Goal: Navigation & Orientation: Find specific page/section

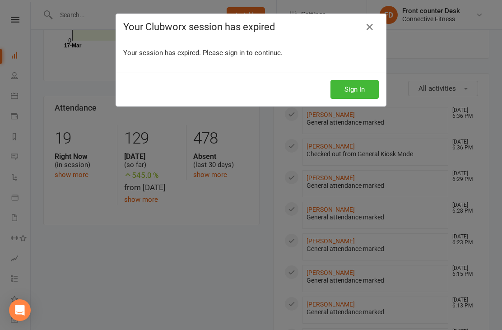
click at [372, 9] on div "Your Clubworx session has expired Your session has expired. Please sign in to c…" at bounding box center [251, 165] width 502 height 330
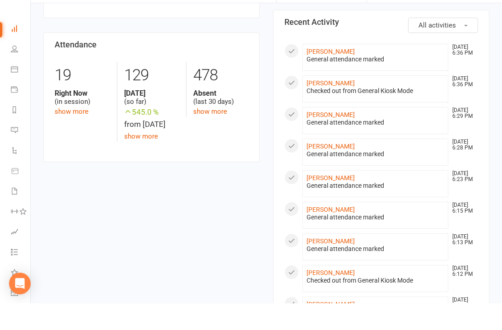
scroll to position [382, 0]
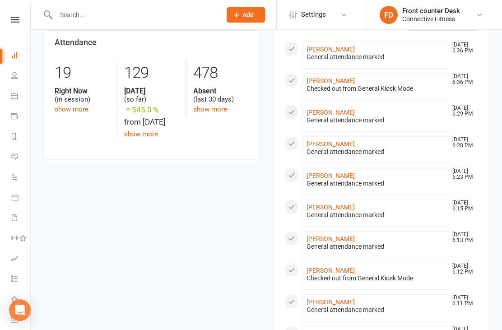
click at [7, 22] on link at bounding box center [15, 20] width 32 height 6
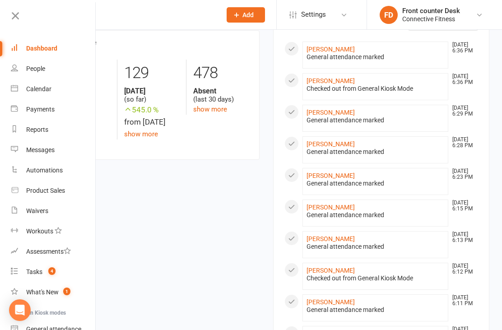
click at [406, 186] on div "General attendance marked" at bounding box center [375, 184] width 138 height 8
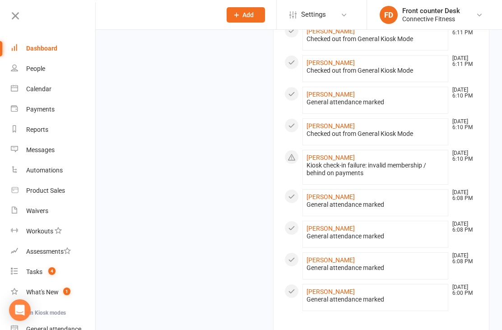
scroll to position [779, 0]
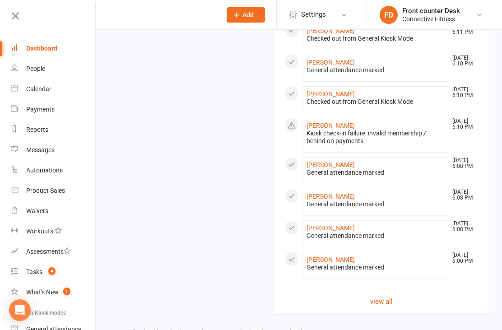
click at [376, 303] on link "view all" at bounding box center [381, 301] width 194 height 11
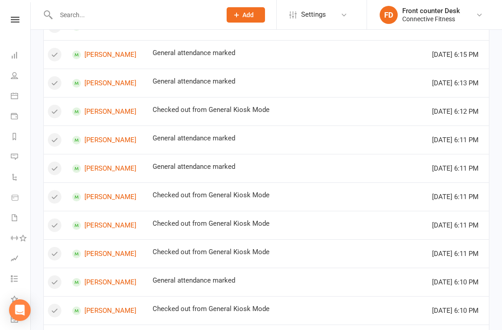
scroll to position [524, 0]
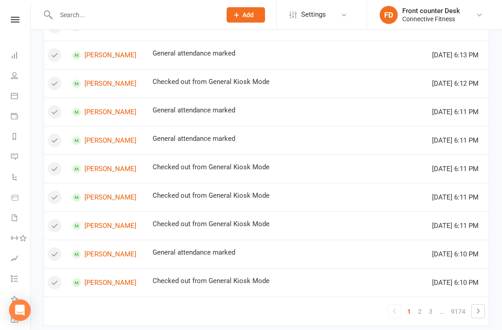
click at [431, 308] on link "3" at bounding box center [430, 311] width 11 height 13
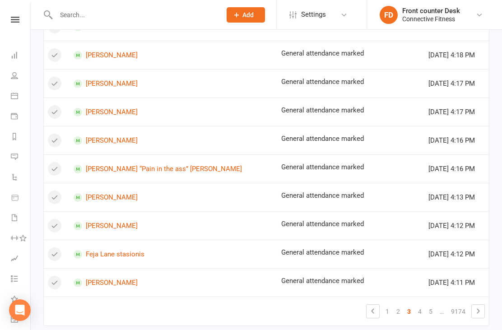
click at [430, 313] on link "5" at bounding box center [430, 311] width 11 height 13
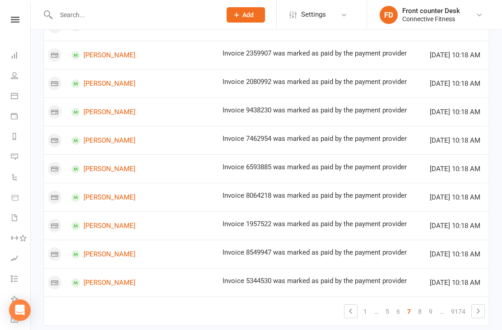
click at [432, 316] on link "9" at bounding box center [430, 311] width 11 height 13
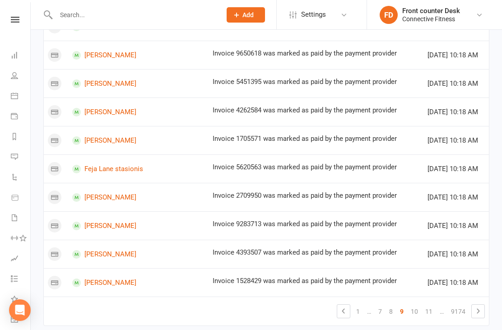
click at [428, 315] on link "11" at bounding box center [428, 311] width 14 height 13
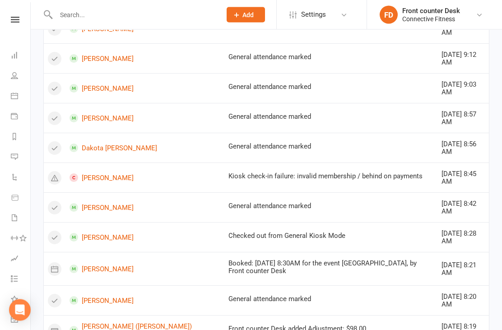
scroll to position [825, 0]
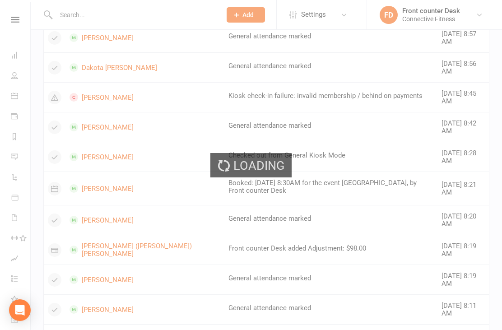
click at [422, 305] on div "Loading" at bounding box center [251, 165] width 502 height 330
click at [424, 316] on div "Loading" at bounding box center [251, 165] width 502 height 330
click at [427, 317] on div "Loading" at bounding box center [251, 165] width 502 height 330
click at [427, 314] on div "Loading" at bounding box center [251, 165] width 502 height 330
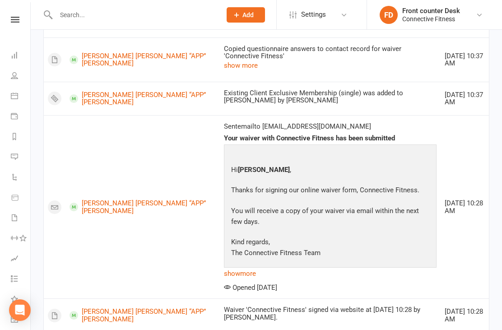
scroll to position [1355, 0]
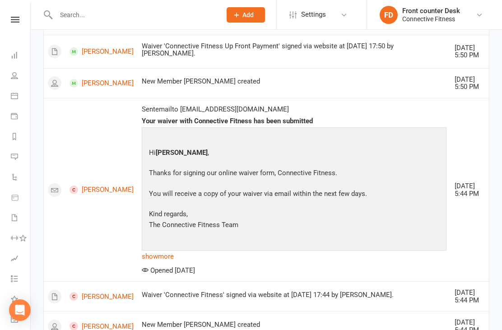
click at [373, 298] on div "Hi [PERSON_NAME] , Thanks for signing our online waiver form, Connective Fitnes…" at bounding box center [294, 213] width 300 height 168
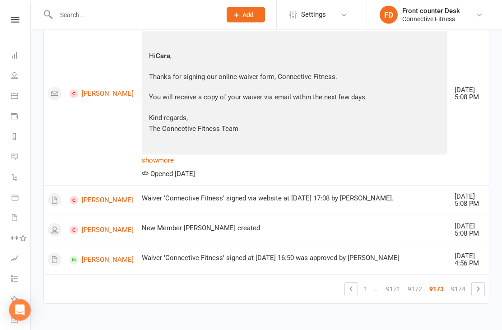
scroll to position [1880, 0]
click at [392, 296] on link "9171" at bounding box center [393, 289] width 22 height 13
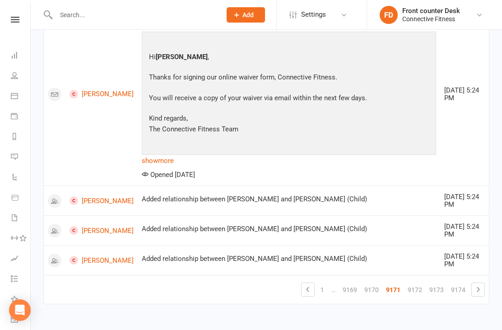
scroll to position [1324, 0]
click at [309, 295] on icon at bounding box center [307, 289] width 11 height 11
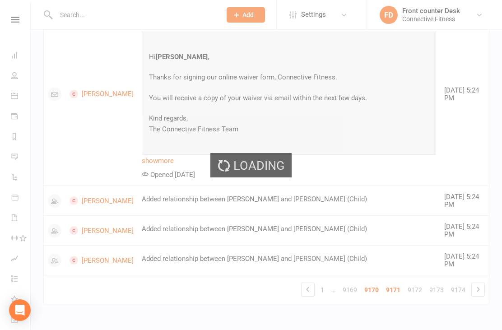
scroll to position [1039, 0]
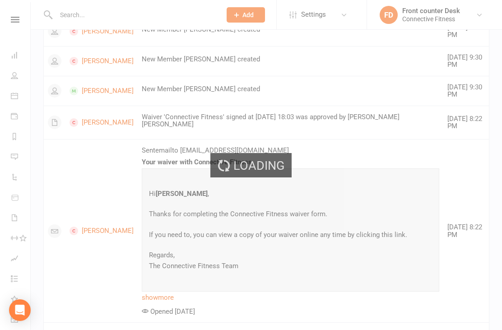
scroll to position [524, 0]
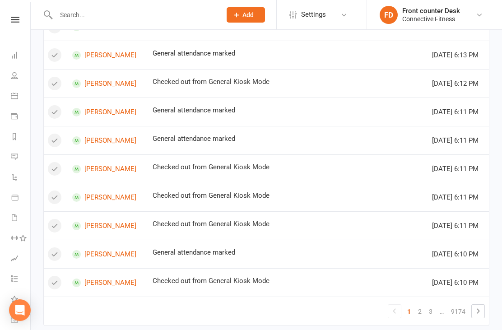
click at [427, 316] on link "3" at bounding box center [430, 311] width 11 height 13
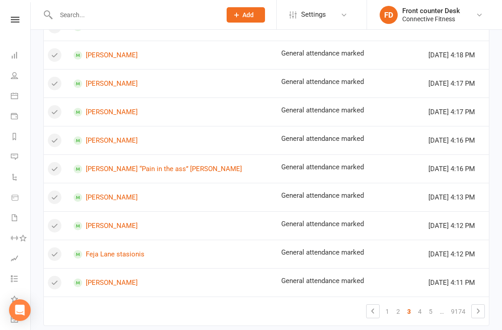
click at [428, 312] on link "5" at bounding box center [430, 311] width 11 height 13
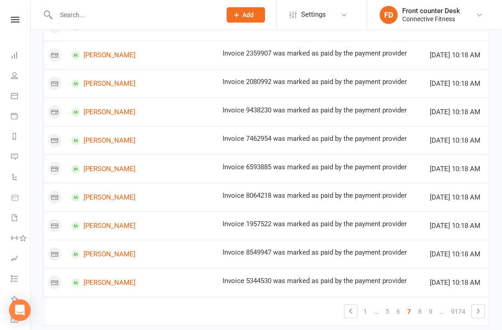
click at [433, 316] on link "9" at bounding box center [430, 311] width 11 height 13
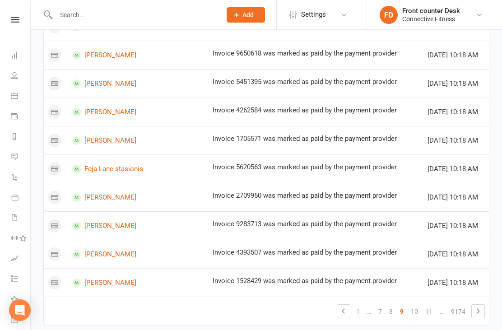
click at [425, 311] on link "11" at bounding box center [428, 311] width 14 height 13
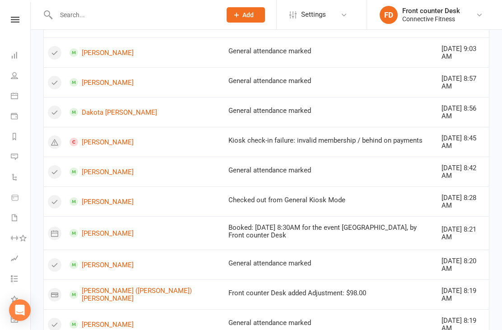
scroll to position [825, 0]
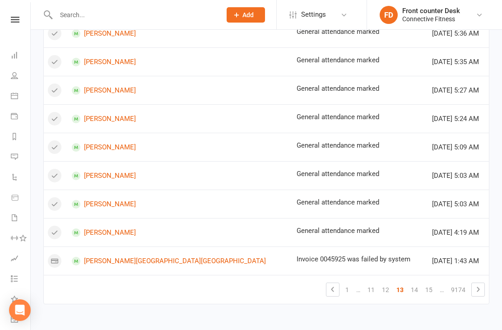
scroll to position [524, 0]
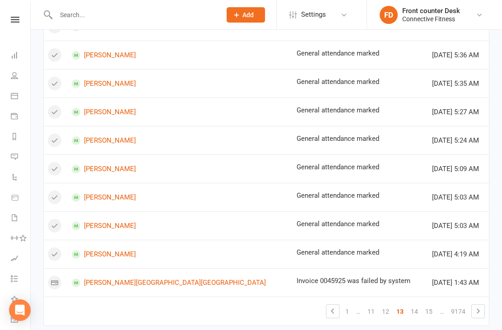
click at [426, 314] on link "15" at bounding box center [428, 311] width 14 height 13
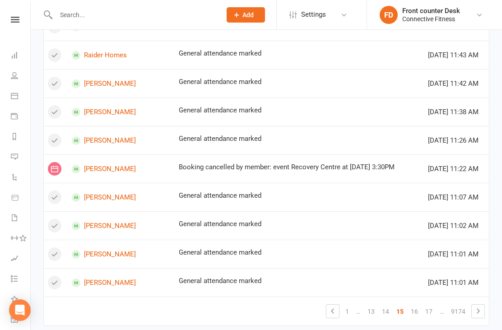
click at [424, 311] on link "17" at bounding box center [428, 311] width 14 height 13
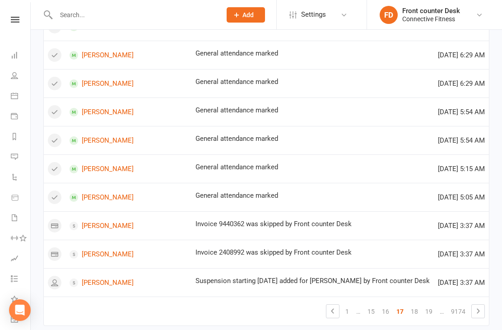
click at [383, 312] on link "16" at bounding box center [385, 311] width 14 height 13
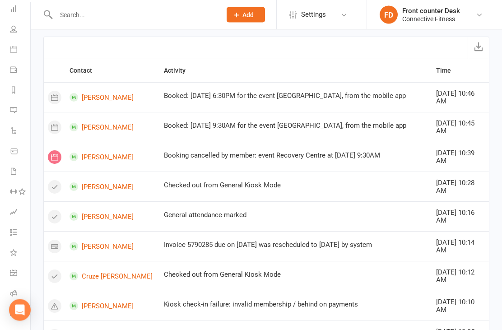
scroll to position [0, 0]
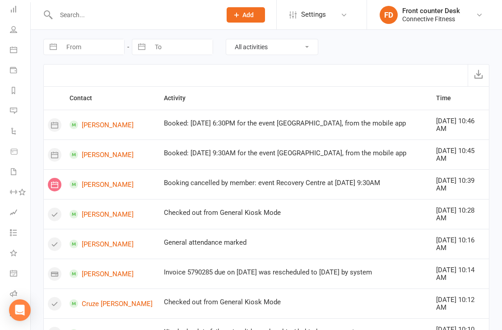
click at [14, 14] on link "Dashboard" at bounding box center [20, 10] width 20 height 20
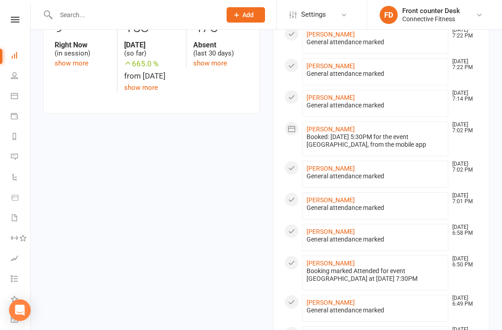
scroll to position [274, 0]
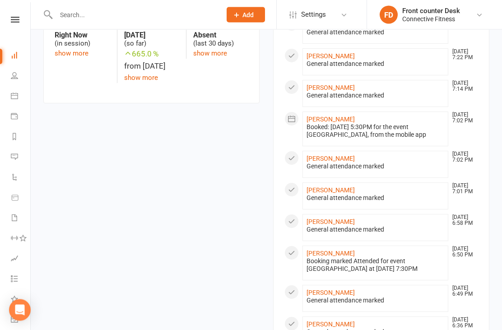
click at [203, 188] on div "Members show more -2.0% Last 30 Days Active / Suspended Members [DATE] Month [D…" at bounding box center [266, 237] width 459 height 851
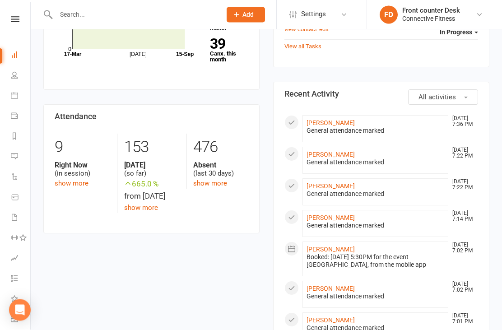
scroll to position [170, 0]
